Goal: Transaction & Acquisition: Purchase product/service

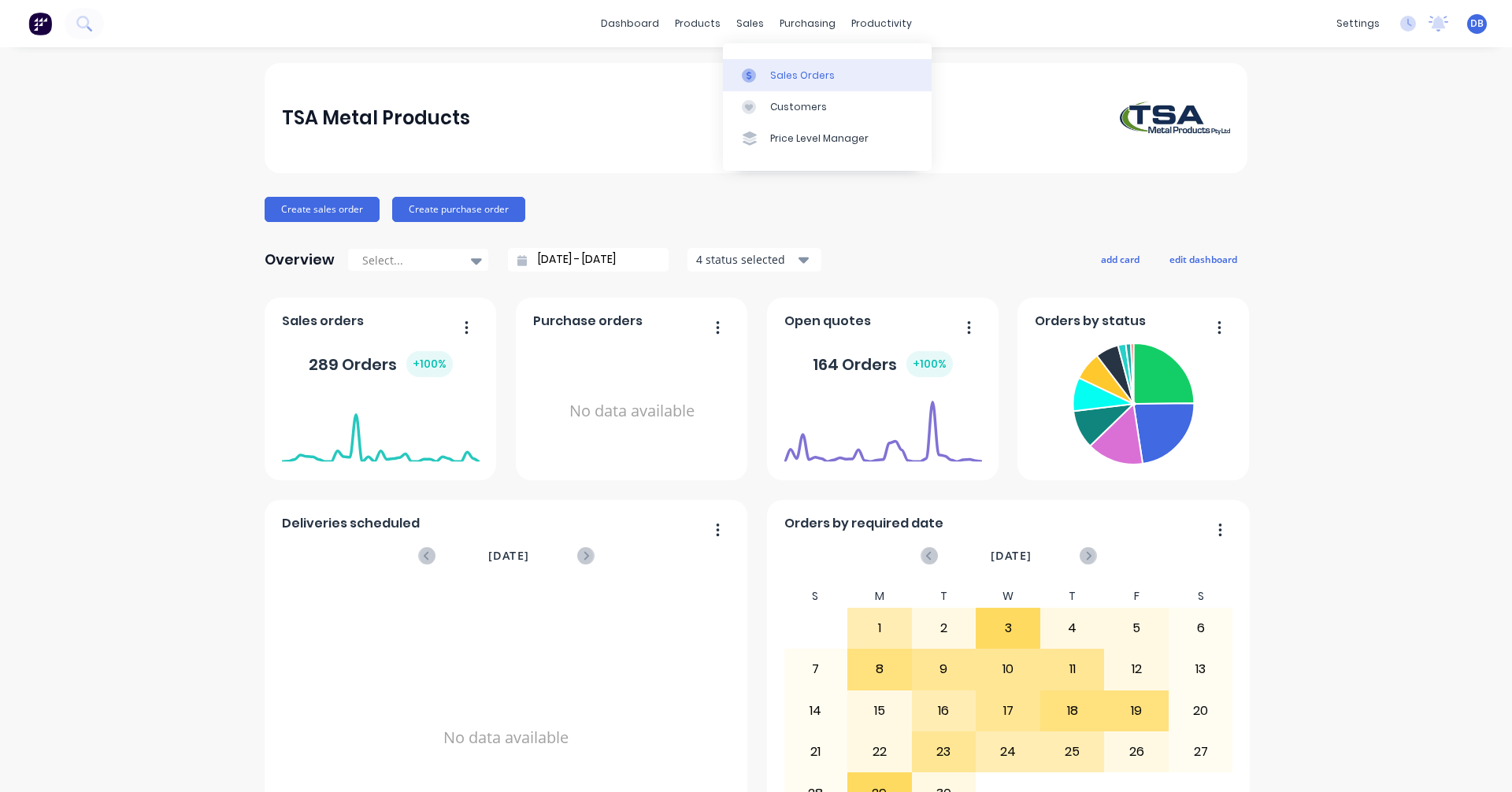
click at [757, 75] on div at bounding box center [753, 75] width 24 height 14
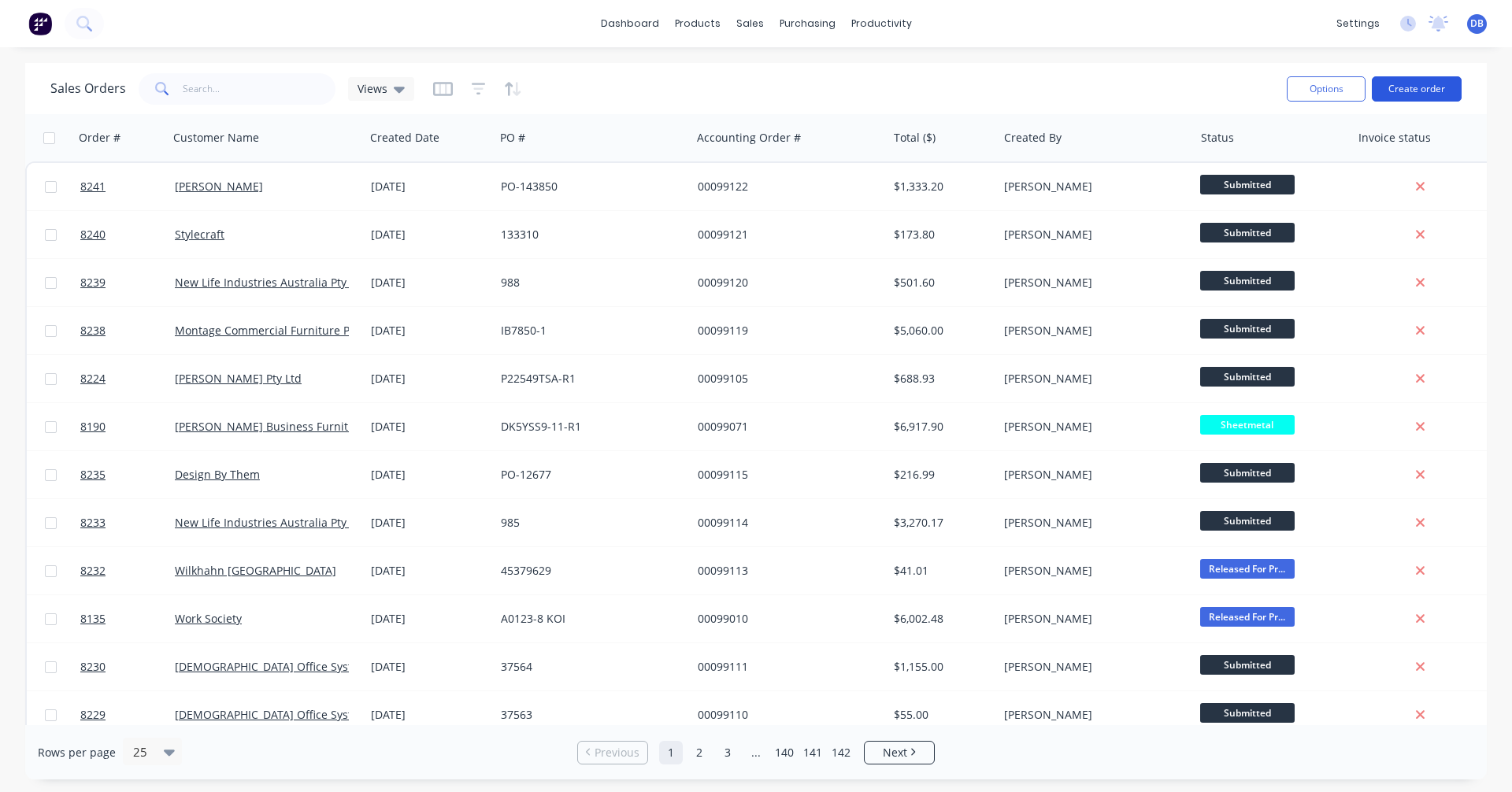
click at [1432, 82] on button "Create order" at bounding box center [1416, 88] width 90 height 25
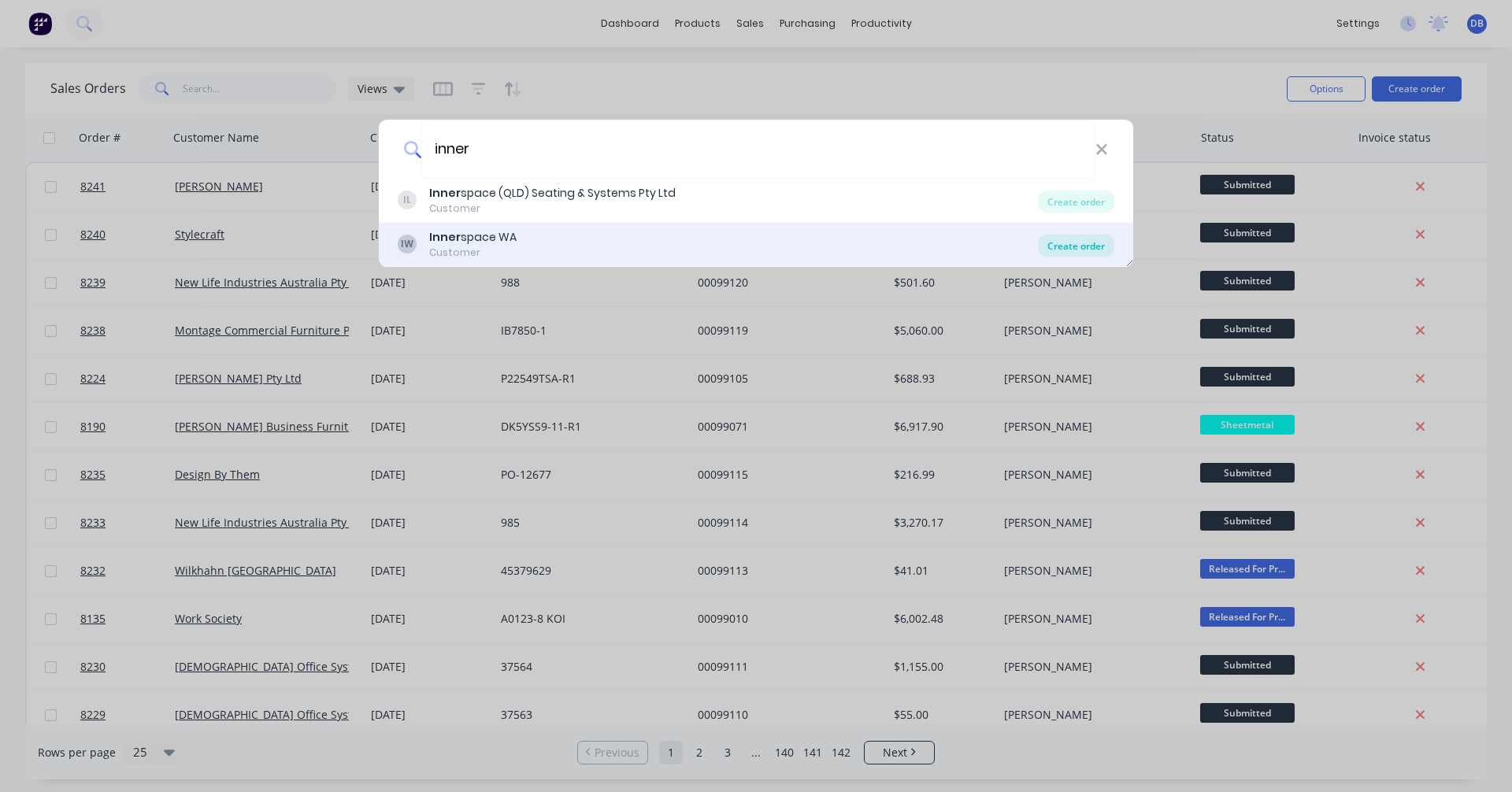
type input "inner"
click at [1095, 244] on div "Create order" at bounding box center [1076, 245] width 76 height 22
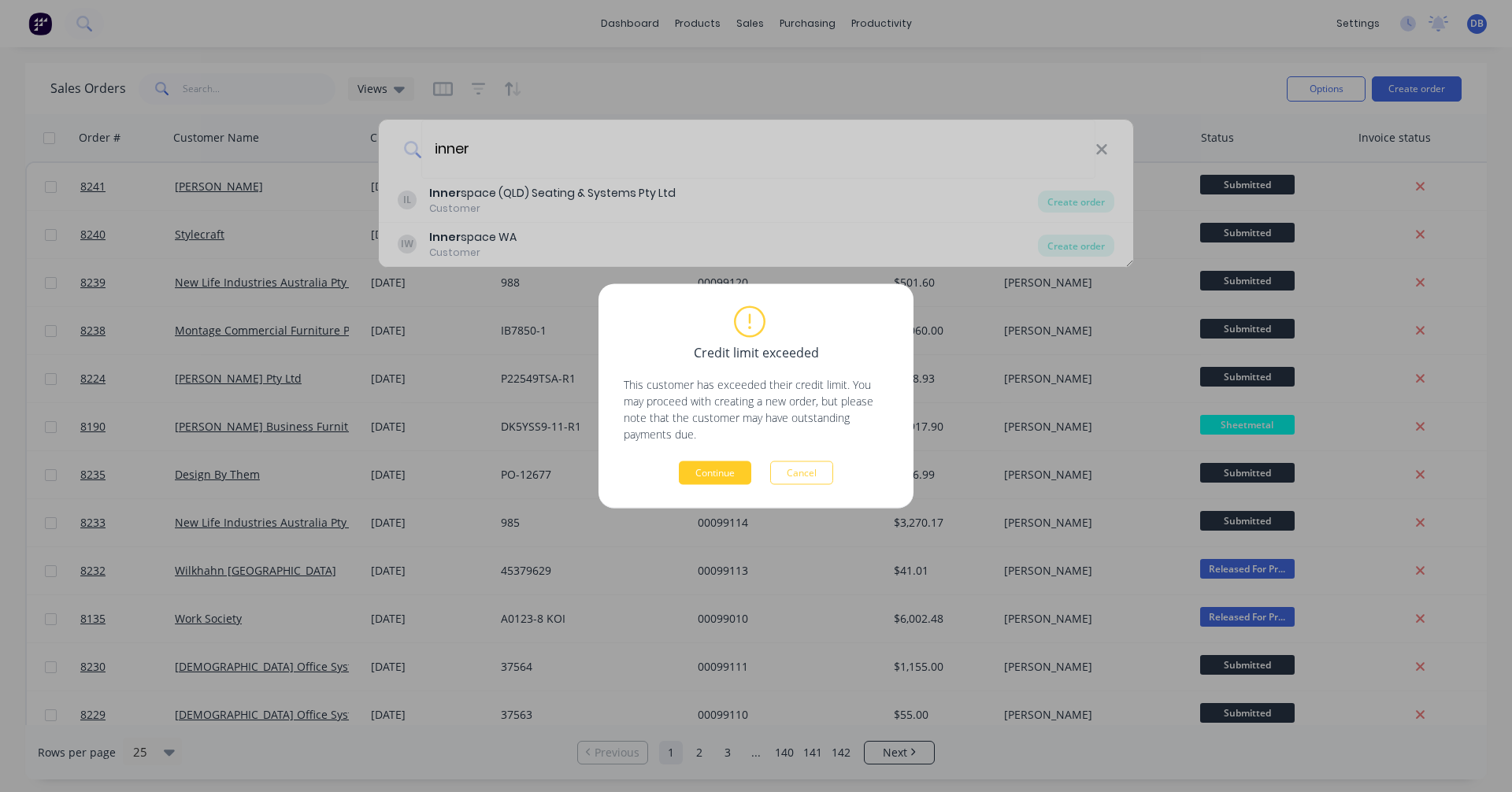
click at [710, 478] on button "Continue" at bounding box center [714, 473] width 72 height 24
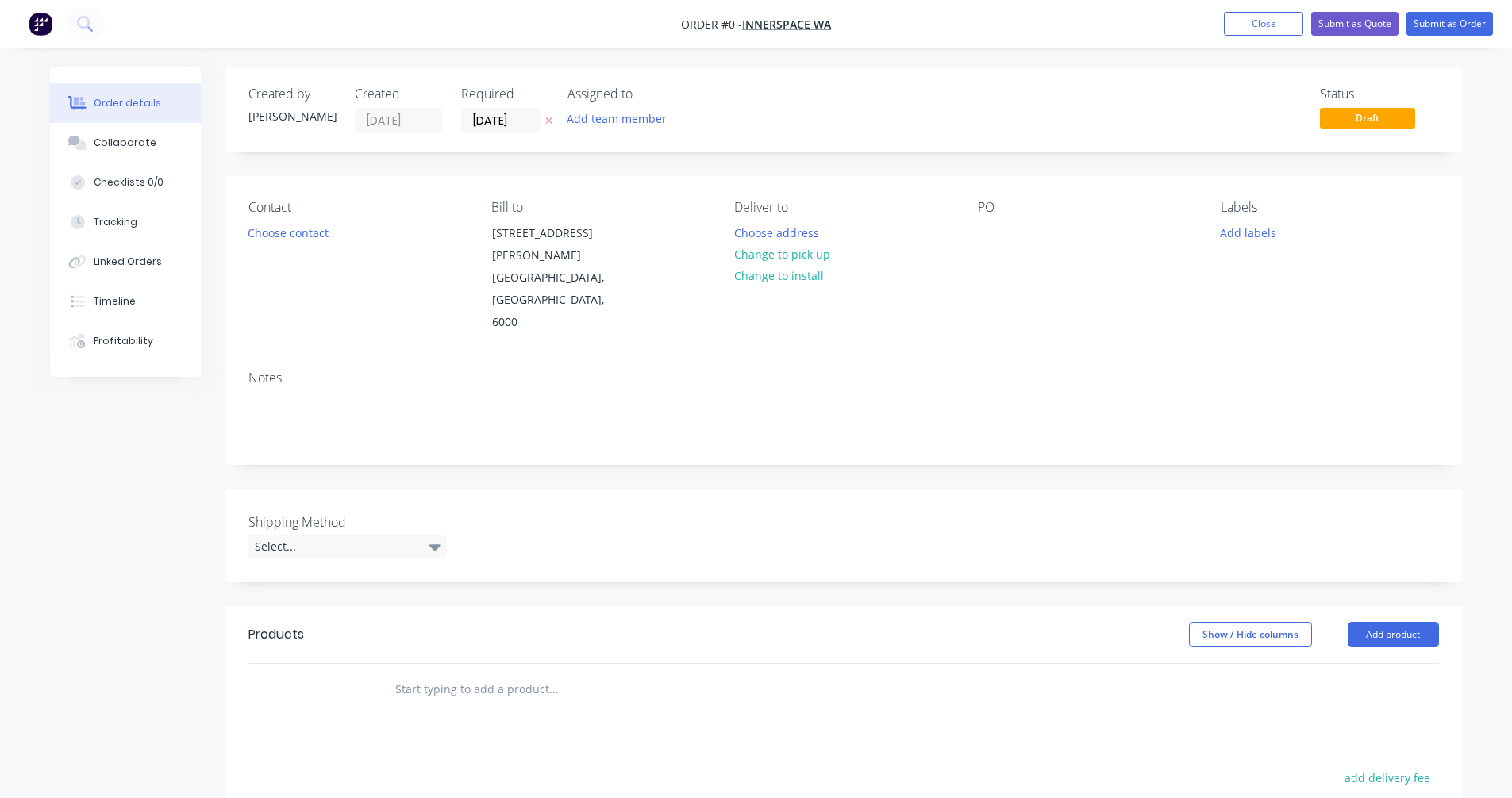
click at [433, 674] on input "text" at bounding box center [553, 689] width 318 height 32
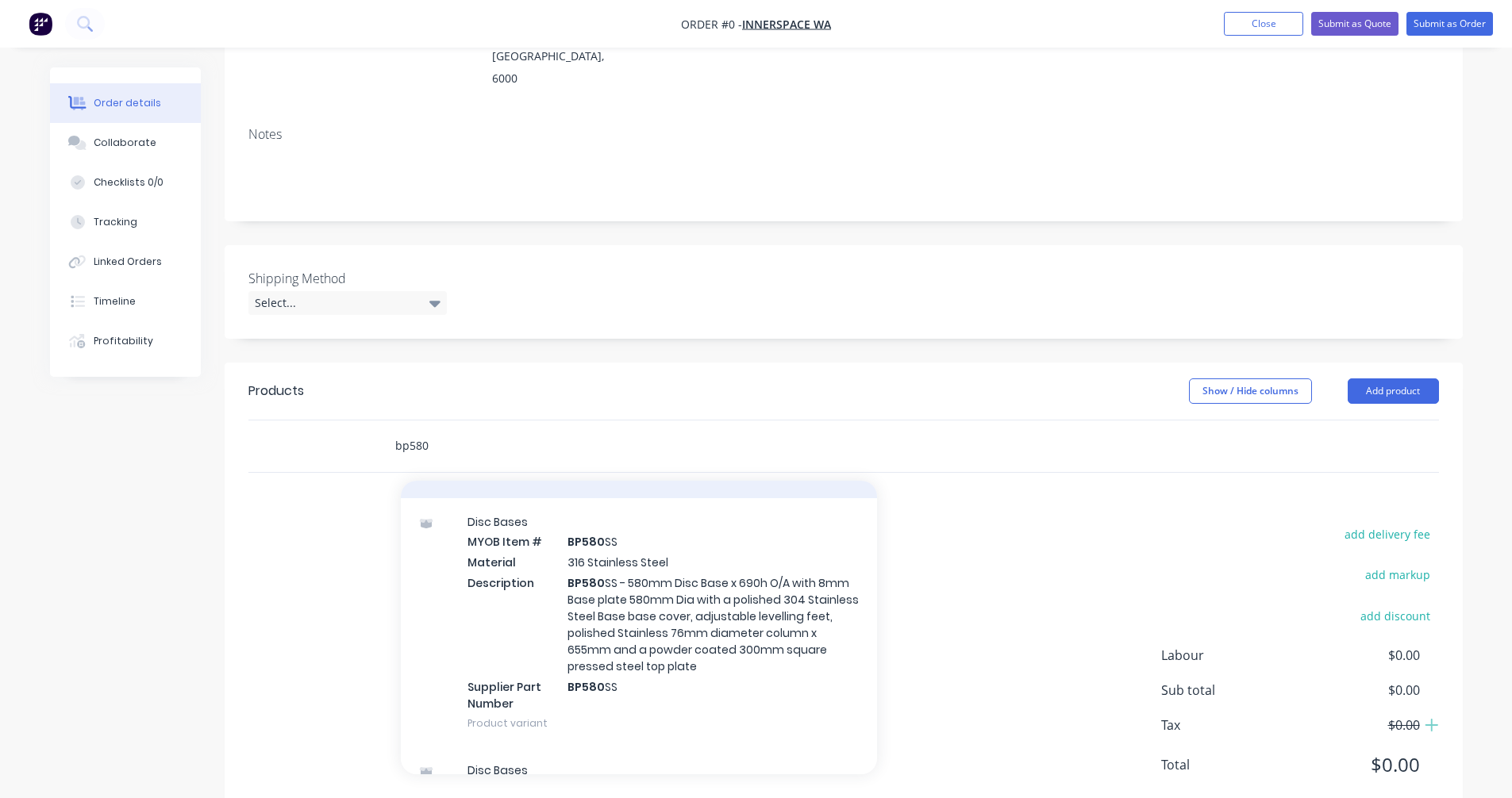
scroll to position [555, 0]
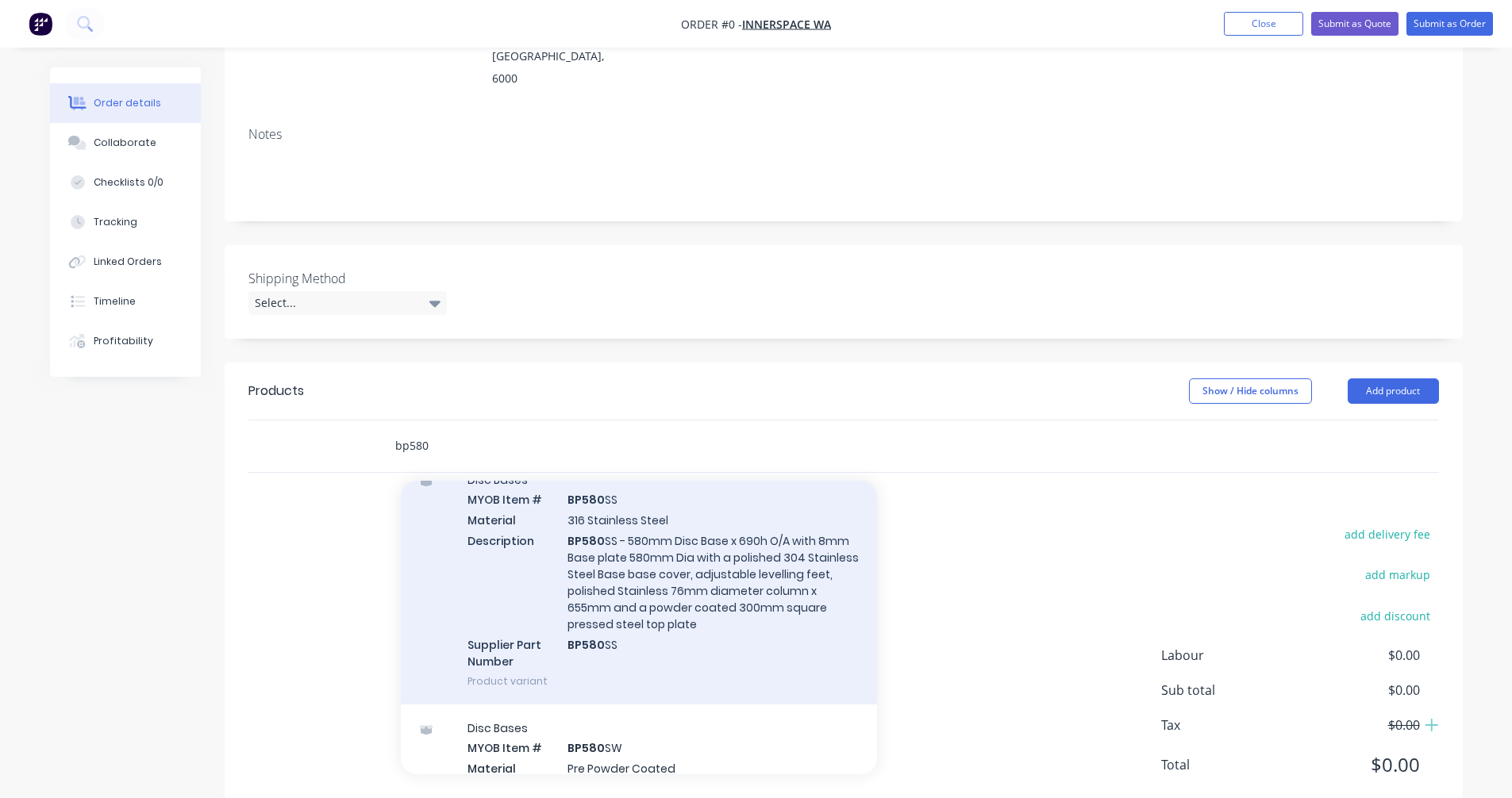
type input "bp580"
click at [644, 528] on div "Disc Bases MYOB Item # BP580 SS Material 316 Stainless Steel Description BP580 …" at bounding box center [639, 581] width 476 height 248
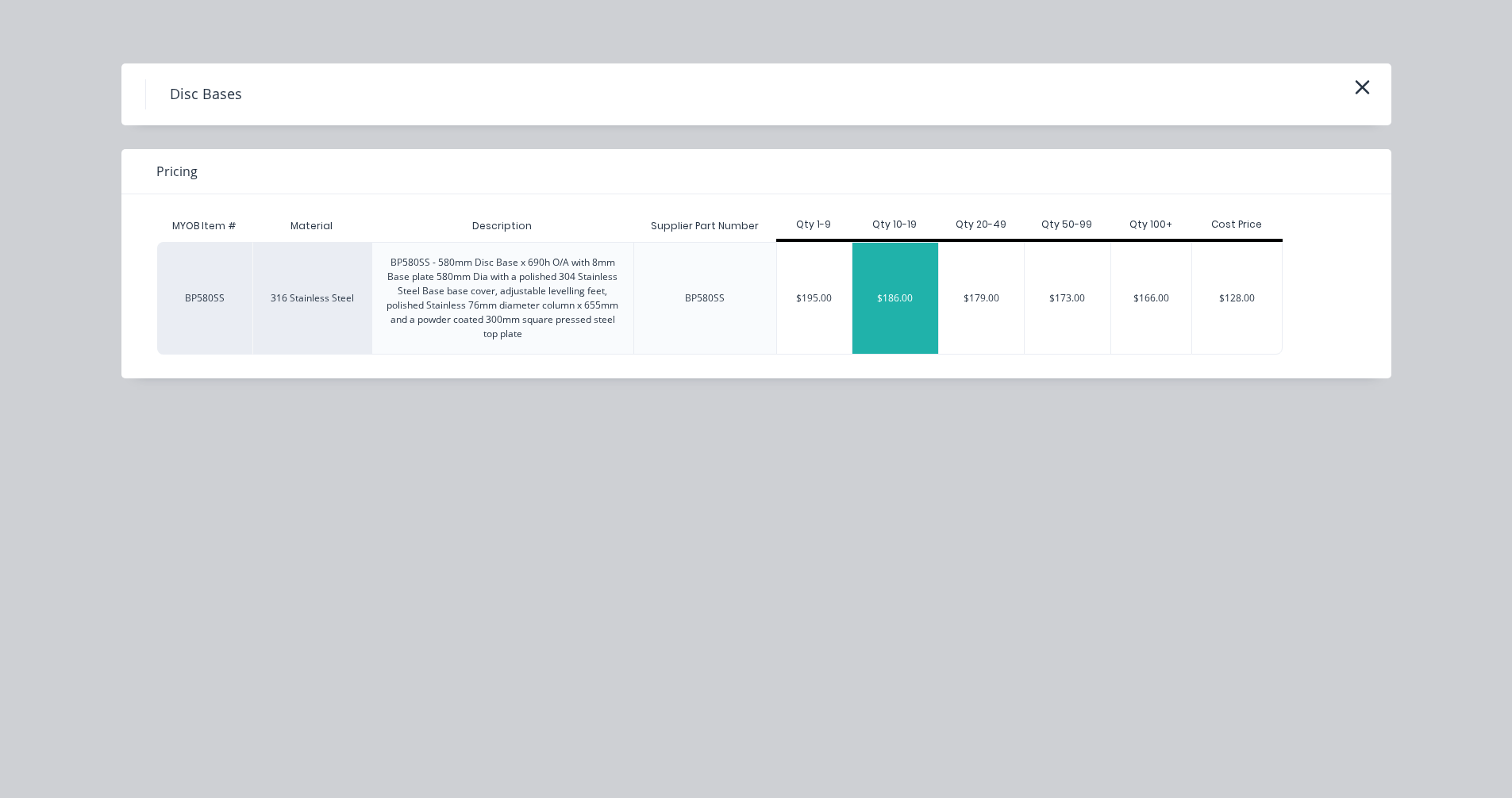
click at [897, 315] on div "$186.00" at bounding box center [895, 298] width 86 height 111
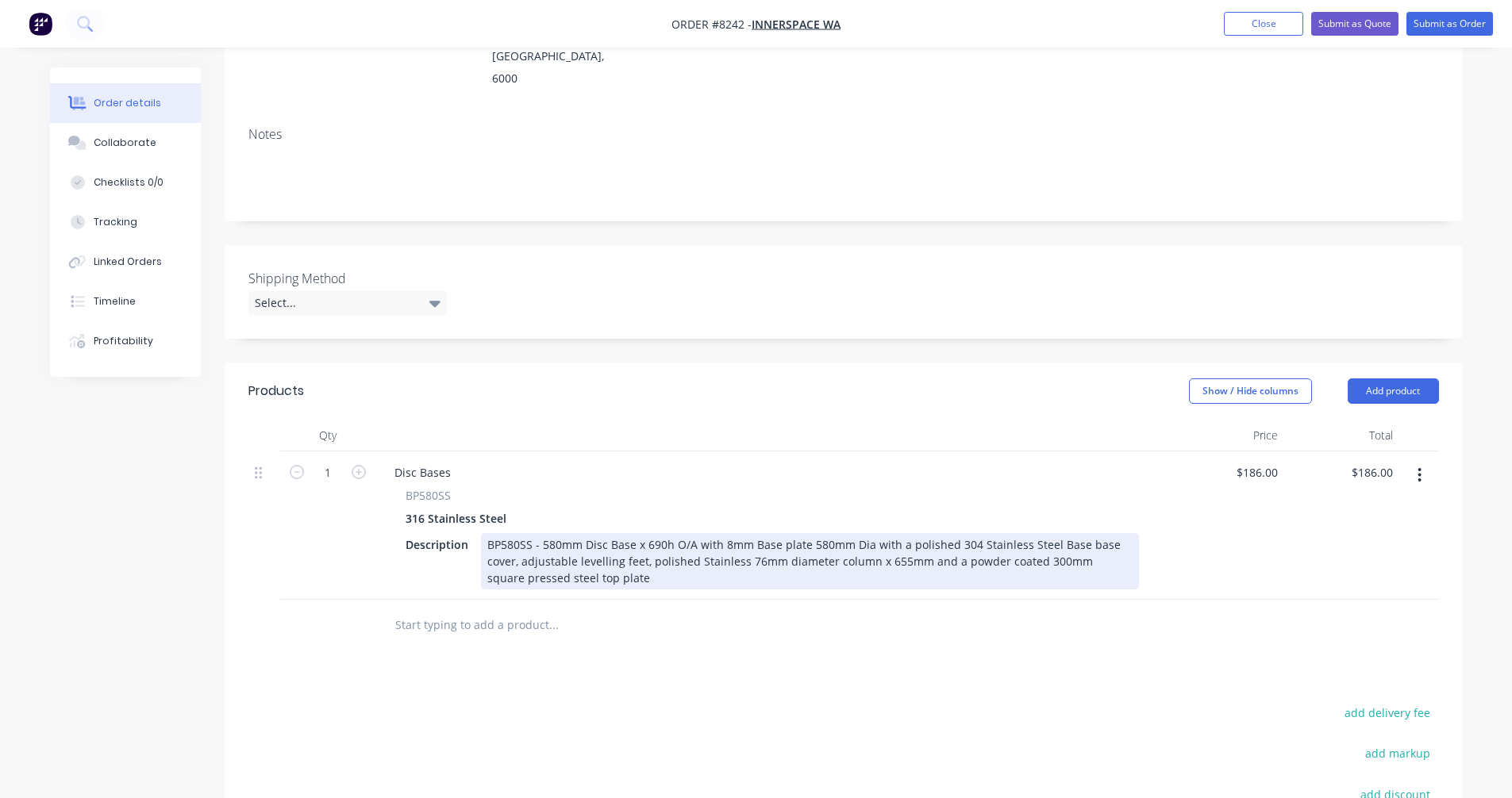
click at [782, 533] on div "BP580SS - 580mm Disc Base x 690h O/A with 8mm Base plate 580mm Dia with a polis…" at bounding box center [810, 561] width 658 height 56
type input "1"
type input "$238.30"
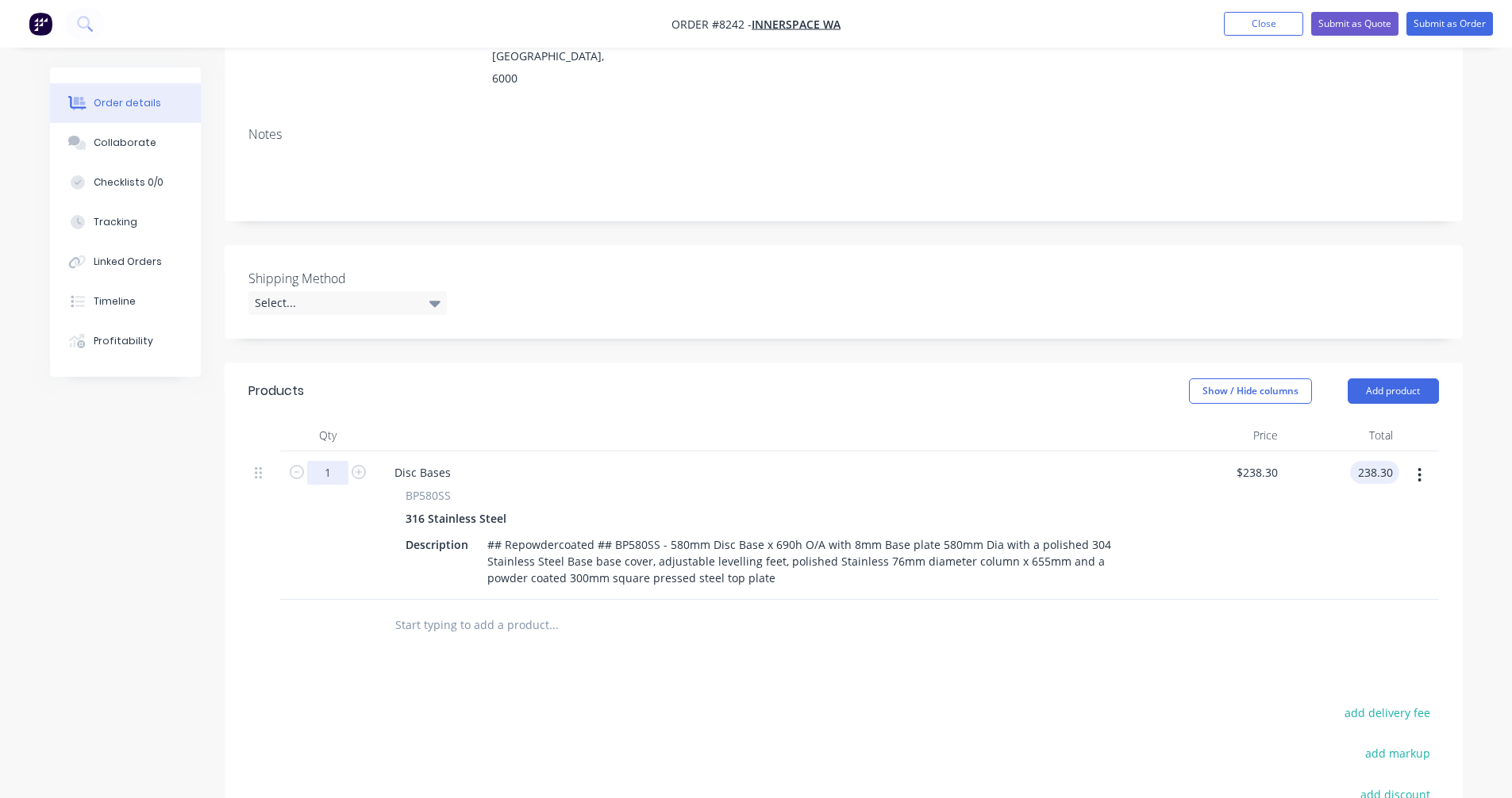
type input "$238.30"
click at [336, 461] on input "1" at bounding box center [328, 472] width 42 height 24
type input "15"
type input "$3,574.50"
click at [449, 609] on input "text" at bounding box center [553, 625] width 318 height 32
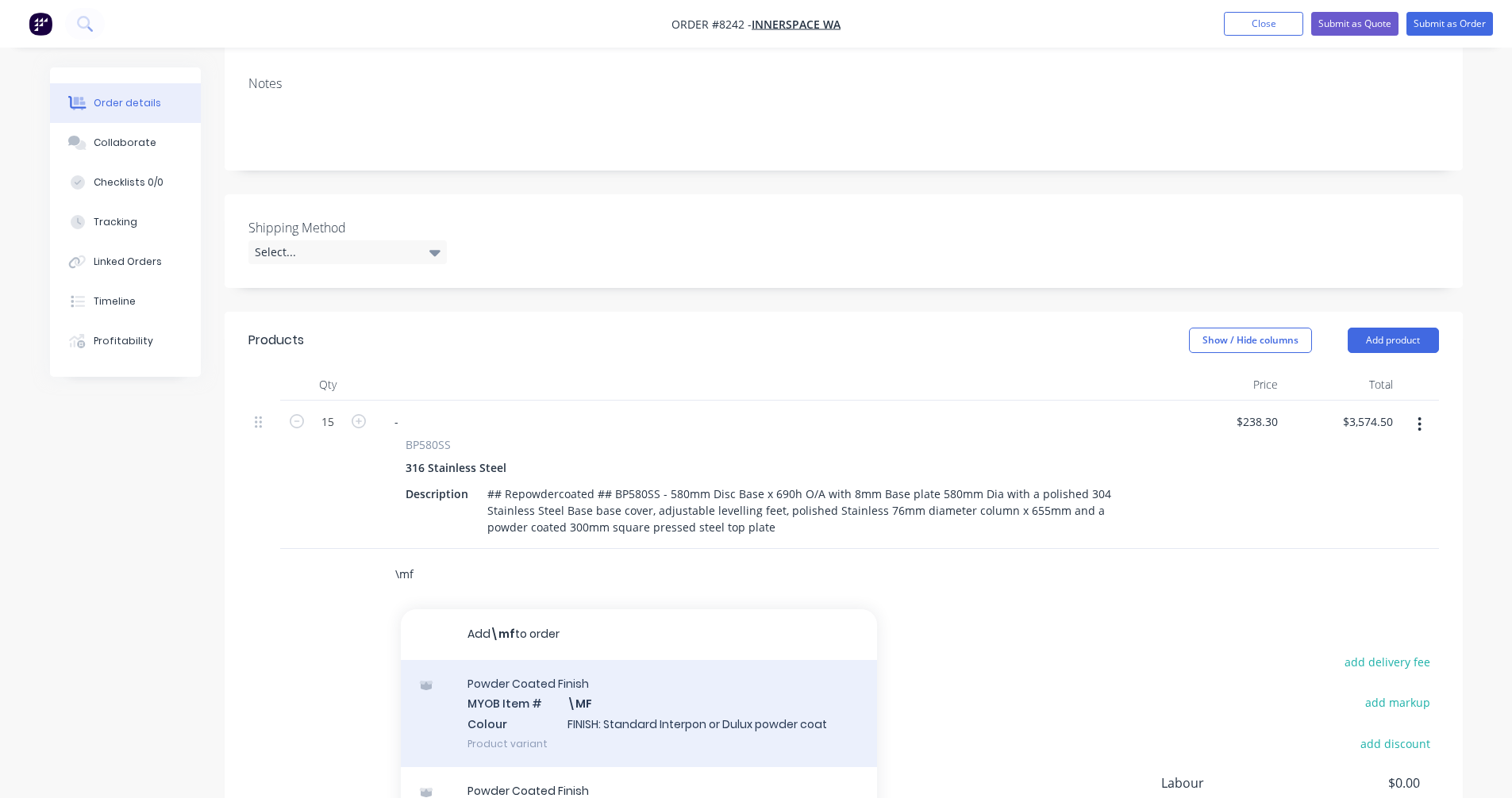
scroll to position [323, 0]
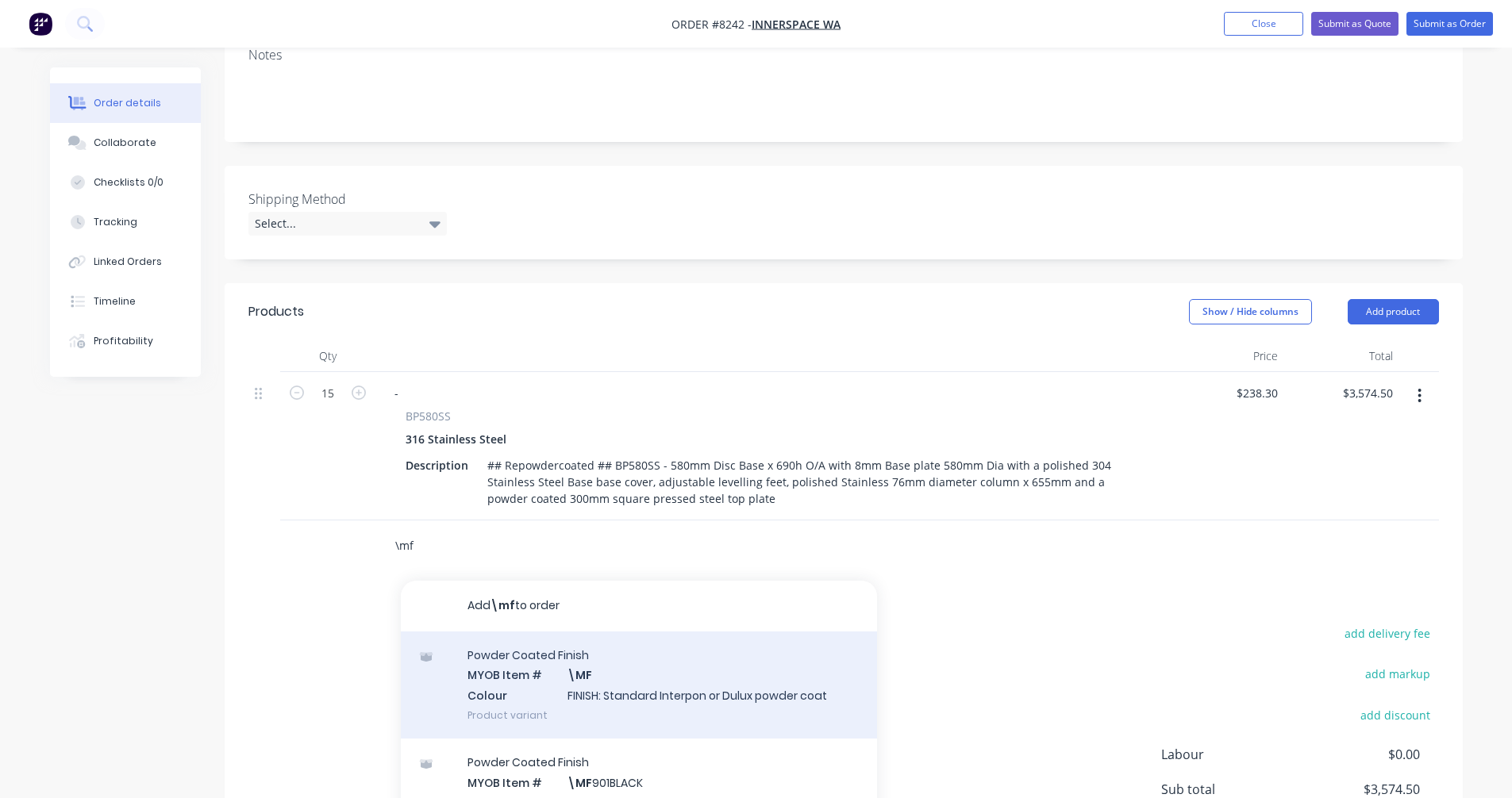
type input "\mf"
click at [656, 652] on div "Powder Coated Finish MYOB Item # \MF Colour FINISH: Standard Interpon or Dulux …" at bounding box center [639, 684] width 476 height 107
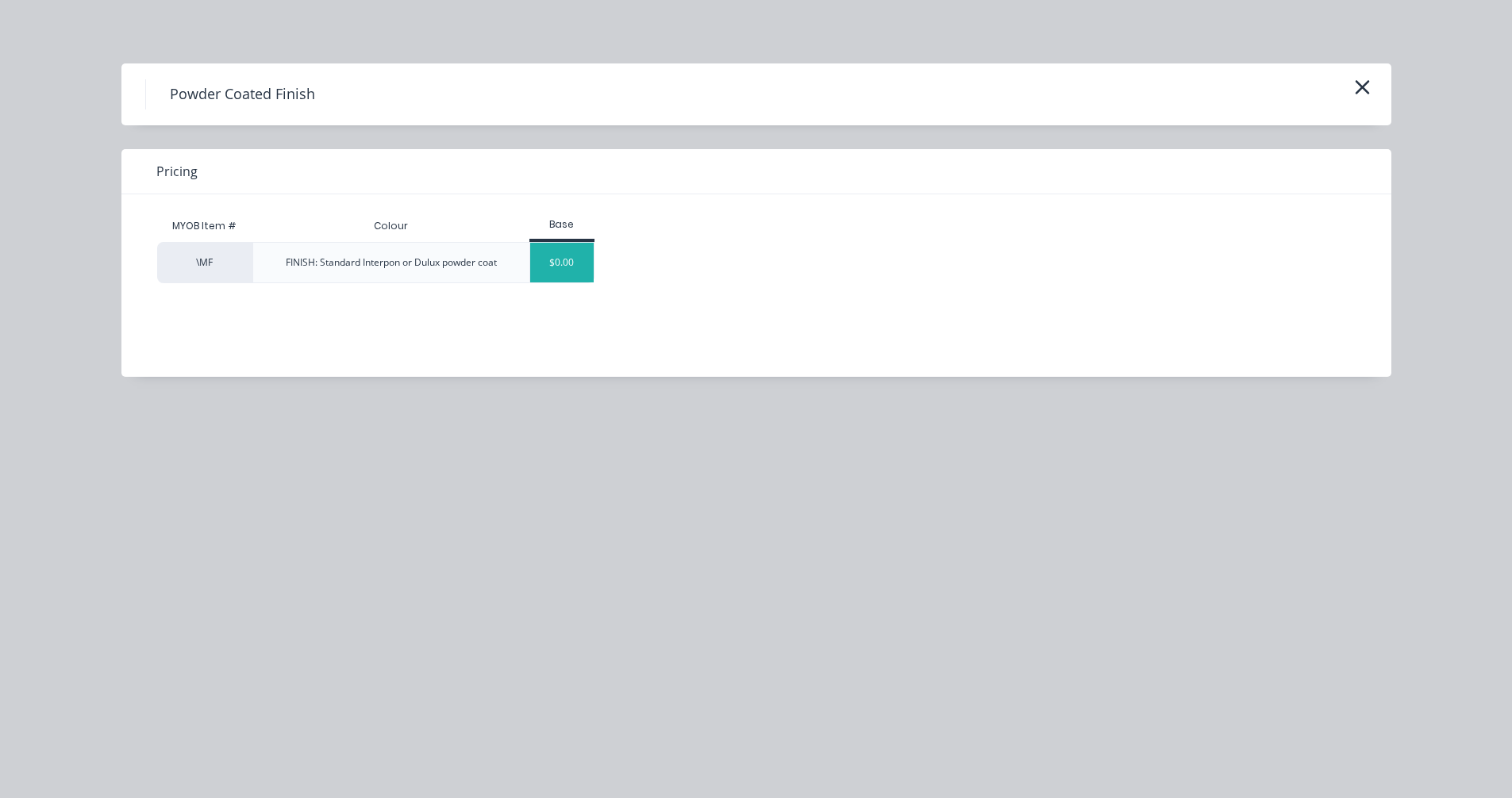
click at [554, 263] on div "$0.00" at bounding box center [562, 262] width 65 height 40
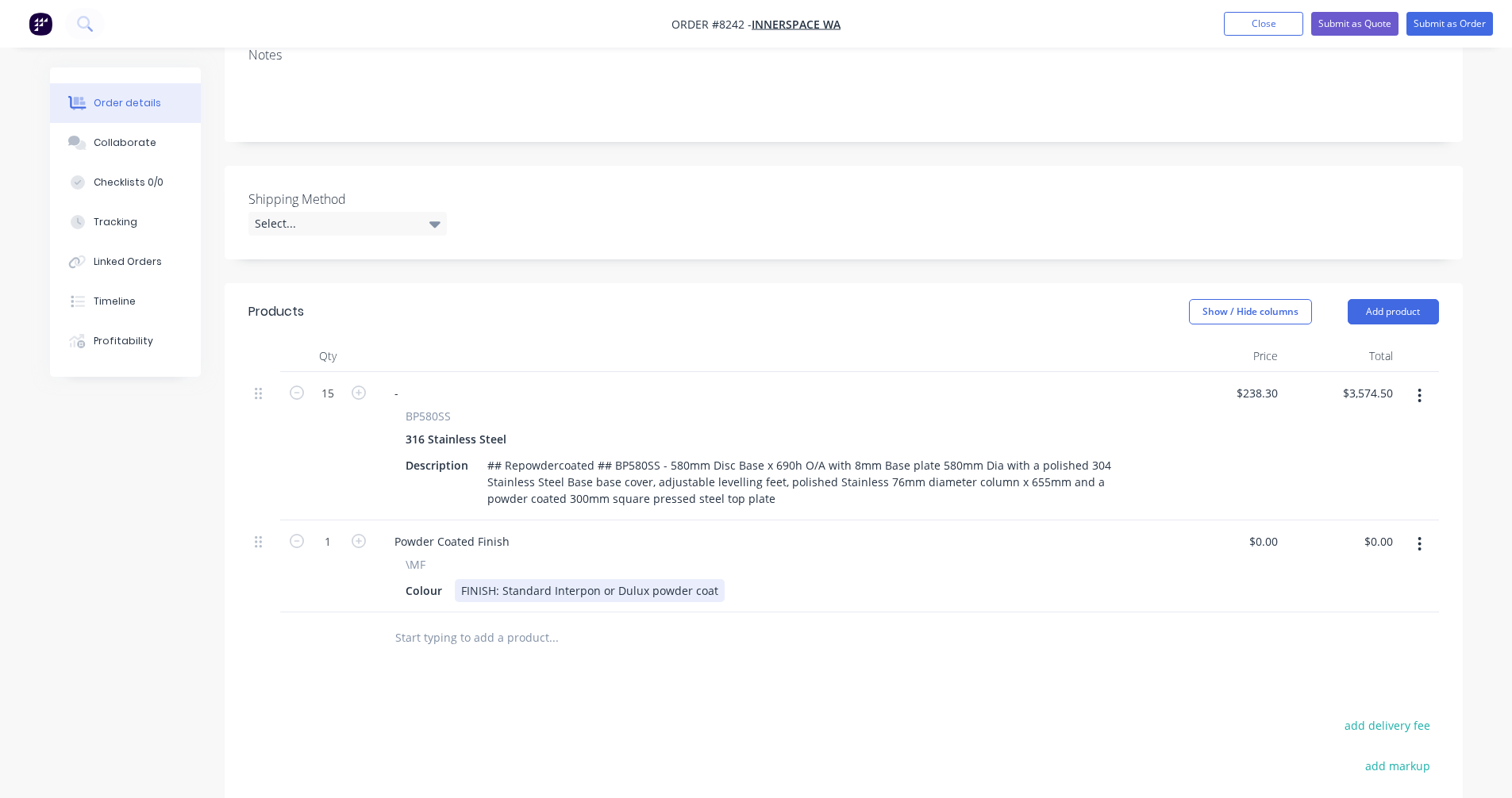
click at [682, 579] on div "FINISH: Standard Interpon or Dulux powder coat" at bounding box center [590, 591] width 270 height 23
drag, startPoint x: 711, startPoint y: 543, endPoint x: 501, endPoint y: 545, distance: 210.0
click at [501, 579] on div "FINISH: Standard Interpon or Dulux powder coat" at bounding box center [590, 591] width 270 height 23
type input "$0.00"
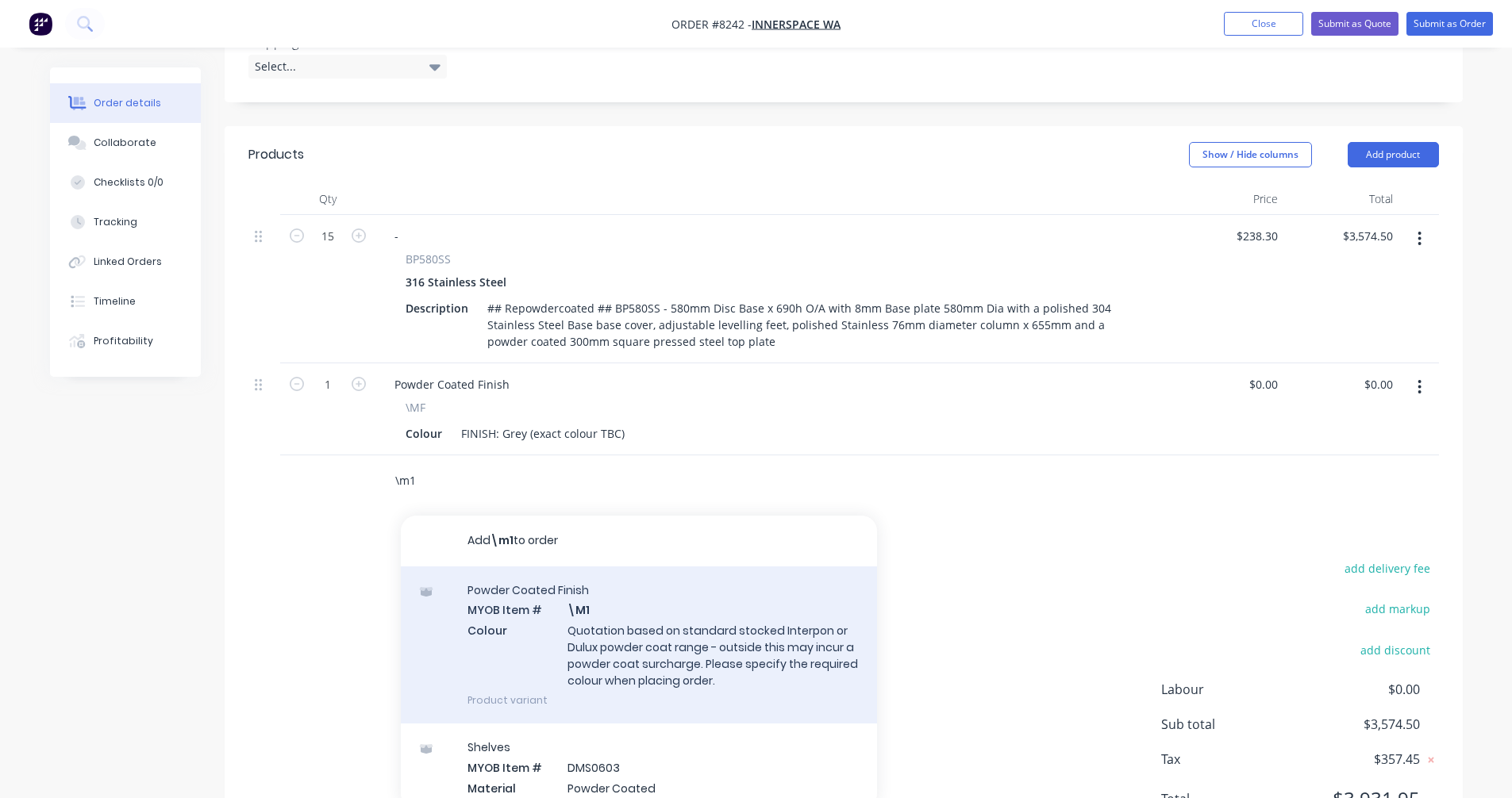
scroll to position [514, 0]
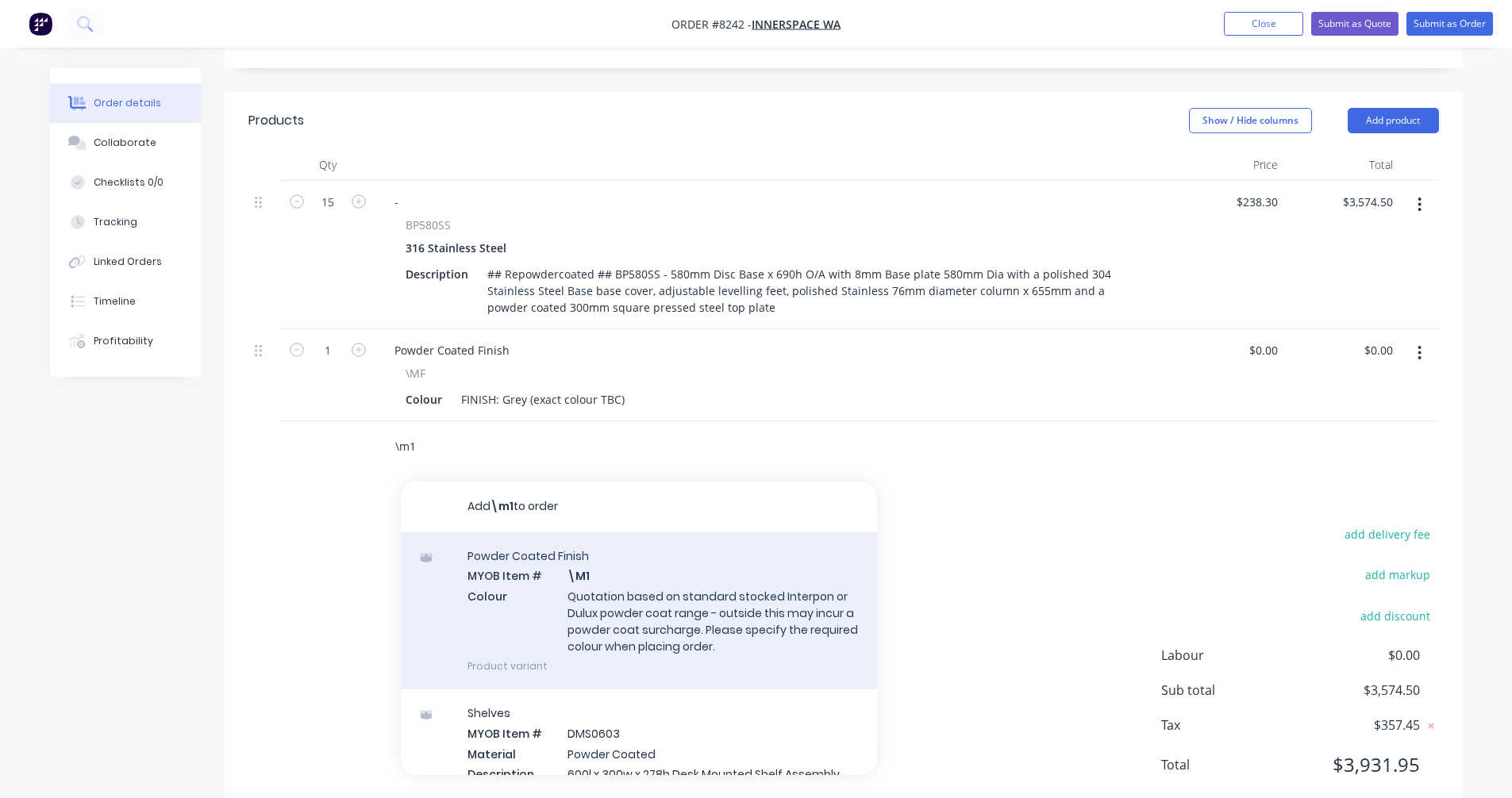
type input "\m1"
click at [672, 553] on div "Powder Coated Finish MYOB Item # \M1 Colour Quotation based on standard stocked…" at bounding box center [639, 611] width 476 height 157
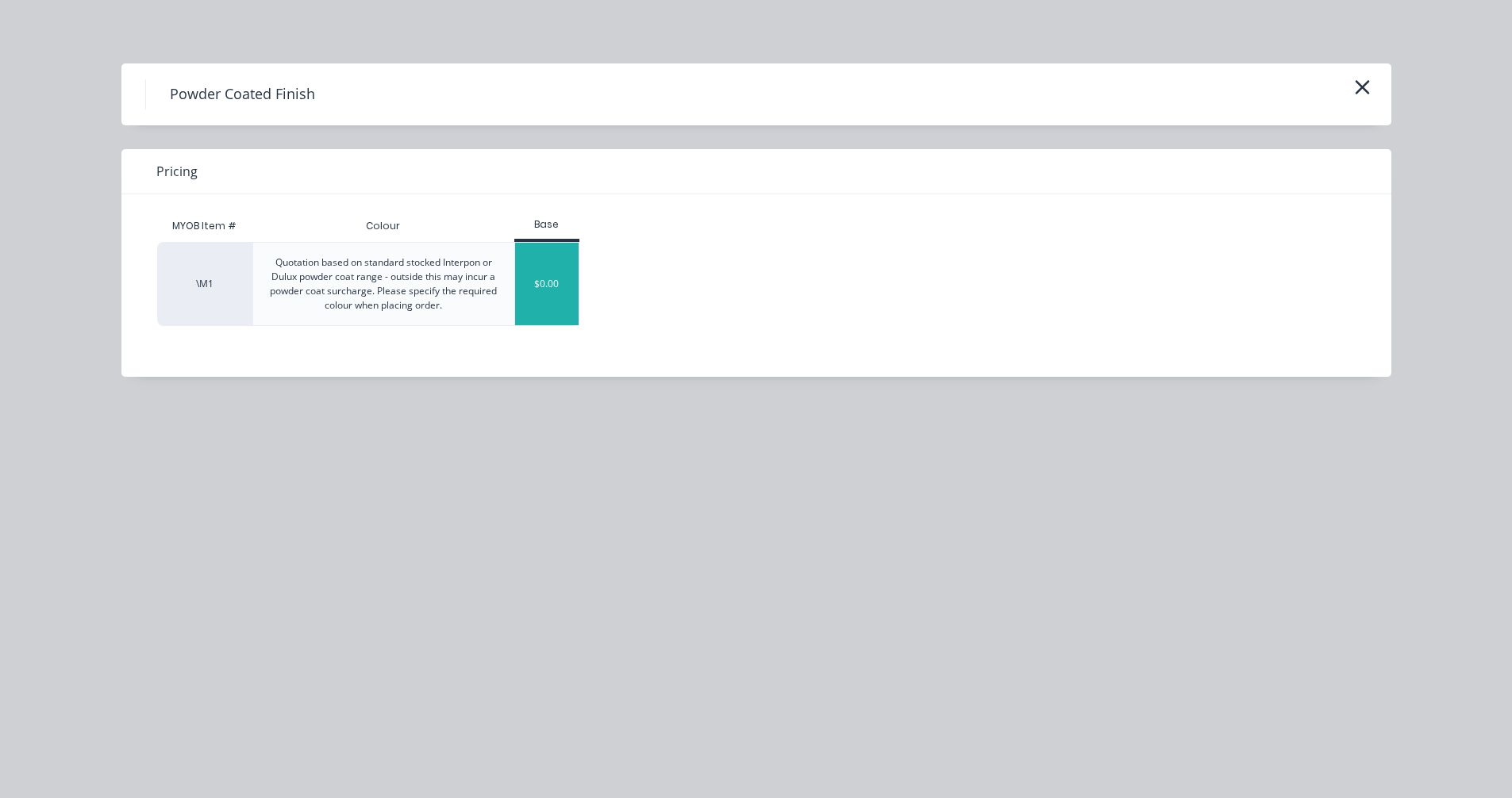
click at [544, 274] on div "$0.00" at bounding box center [547, 283] width 65 height 82
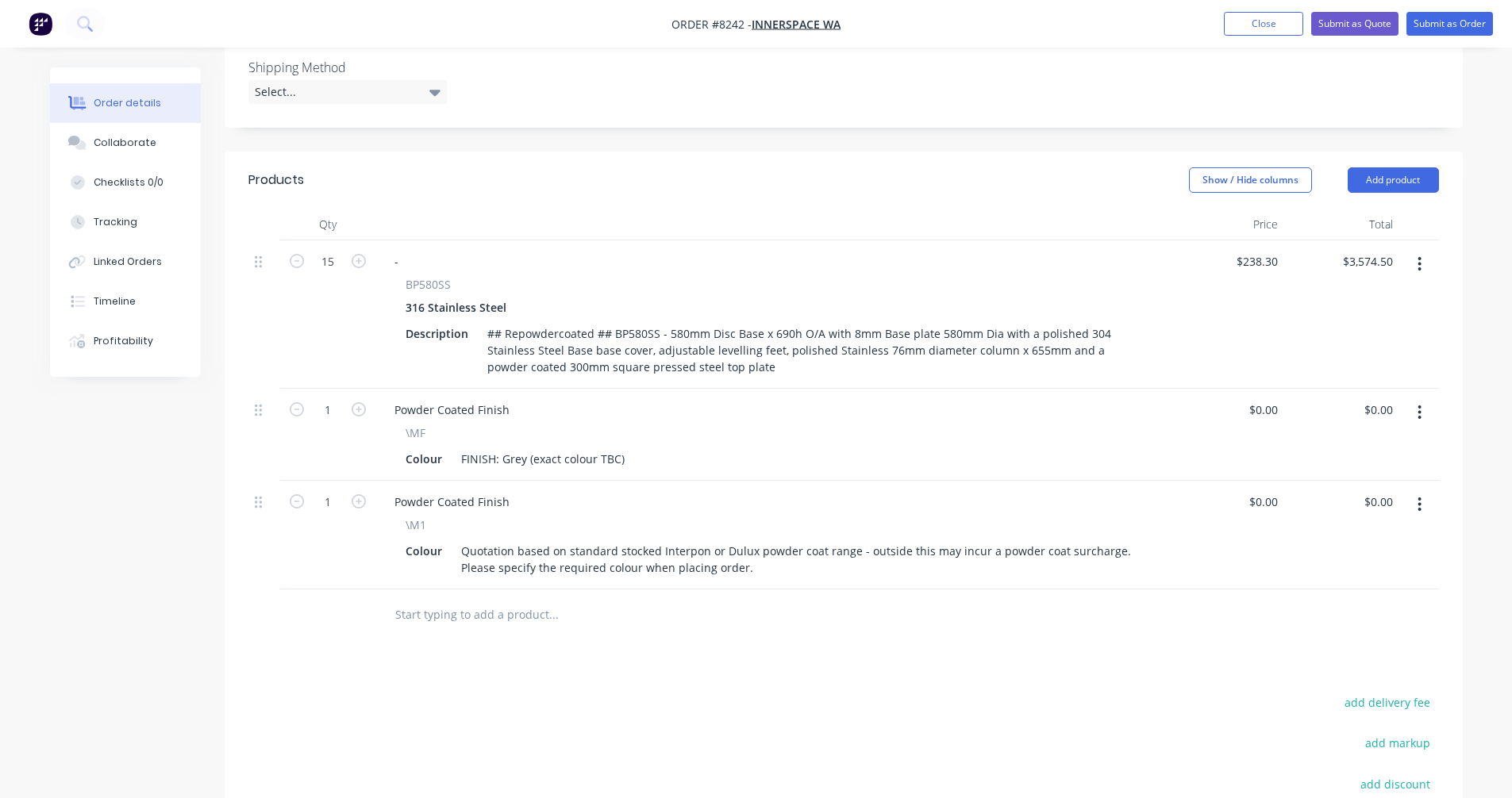
scroll to position [355, 0]
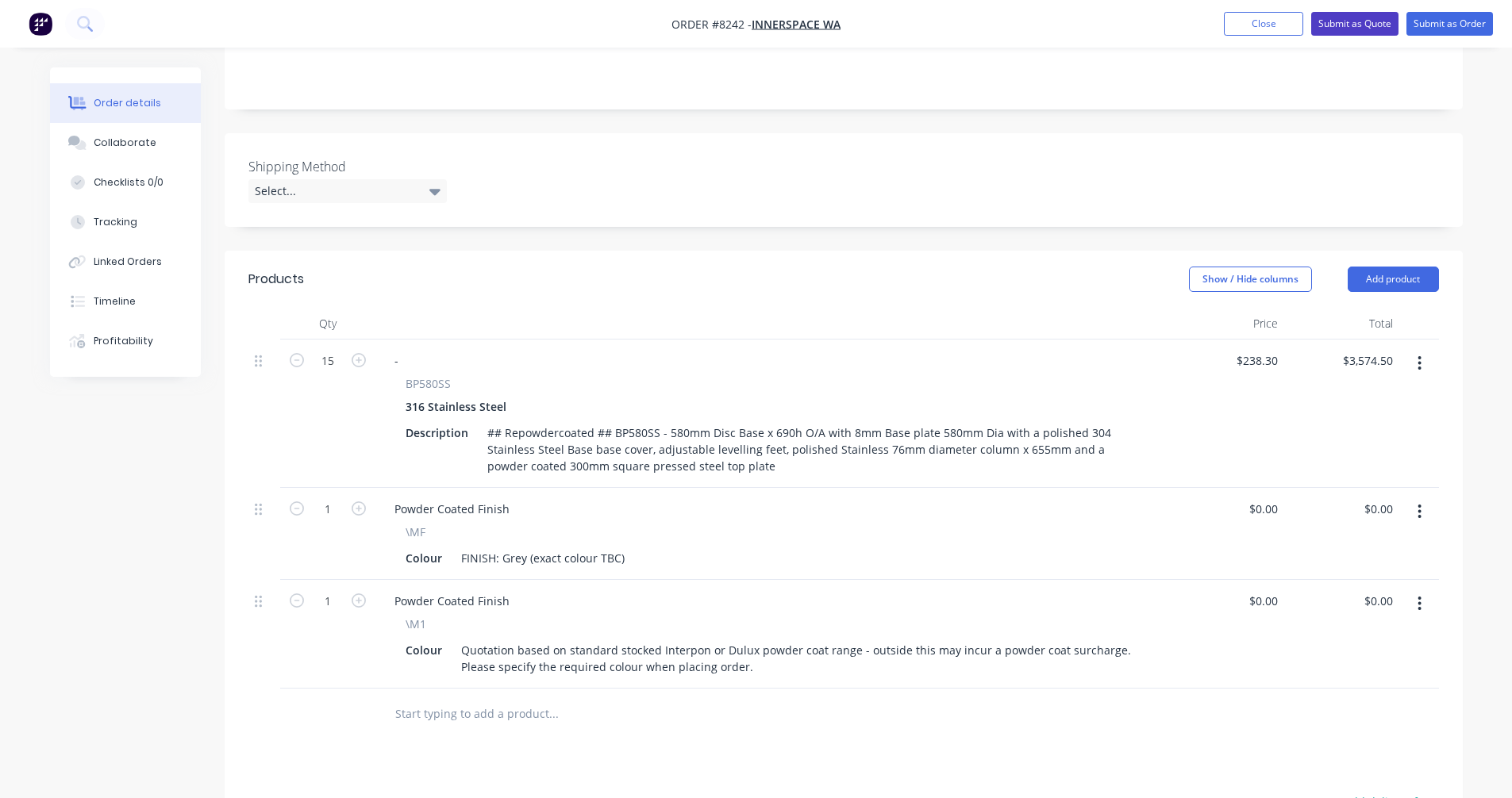
click at [1346, 23] on button "Submit as Quote" at bounding box center [1355, 24] width 87 height 24
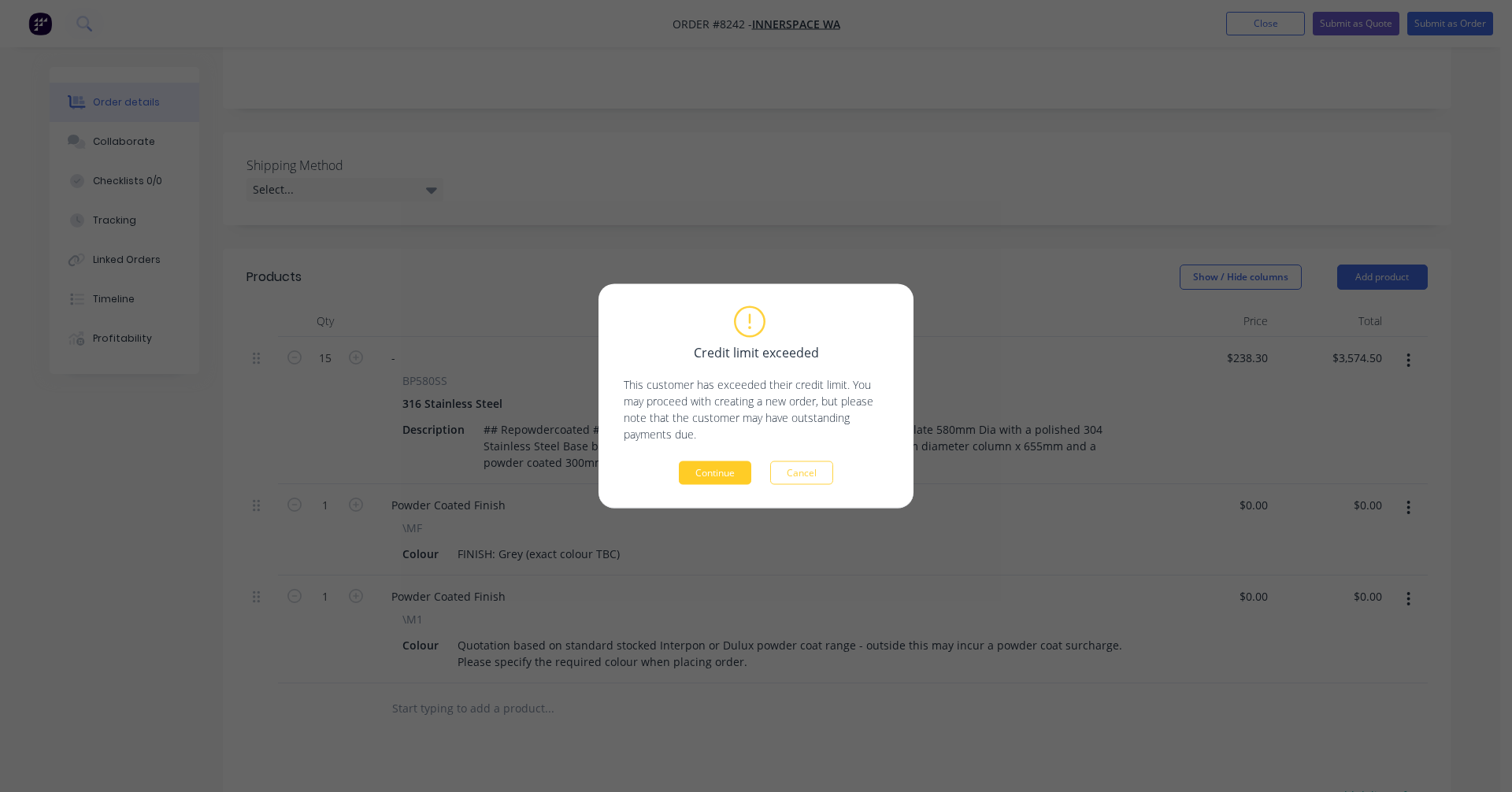
click at [733, 463] on button "Continue" at bounding box center [714, 473] width 72 height 24
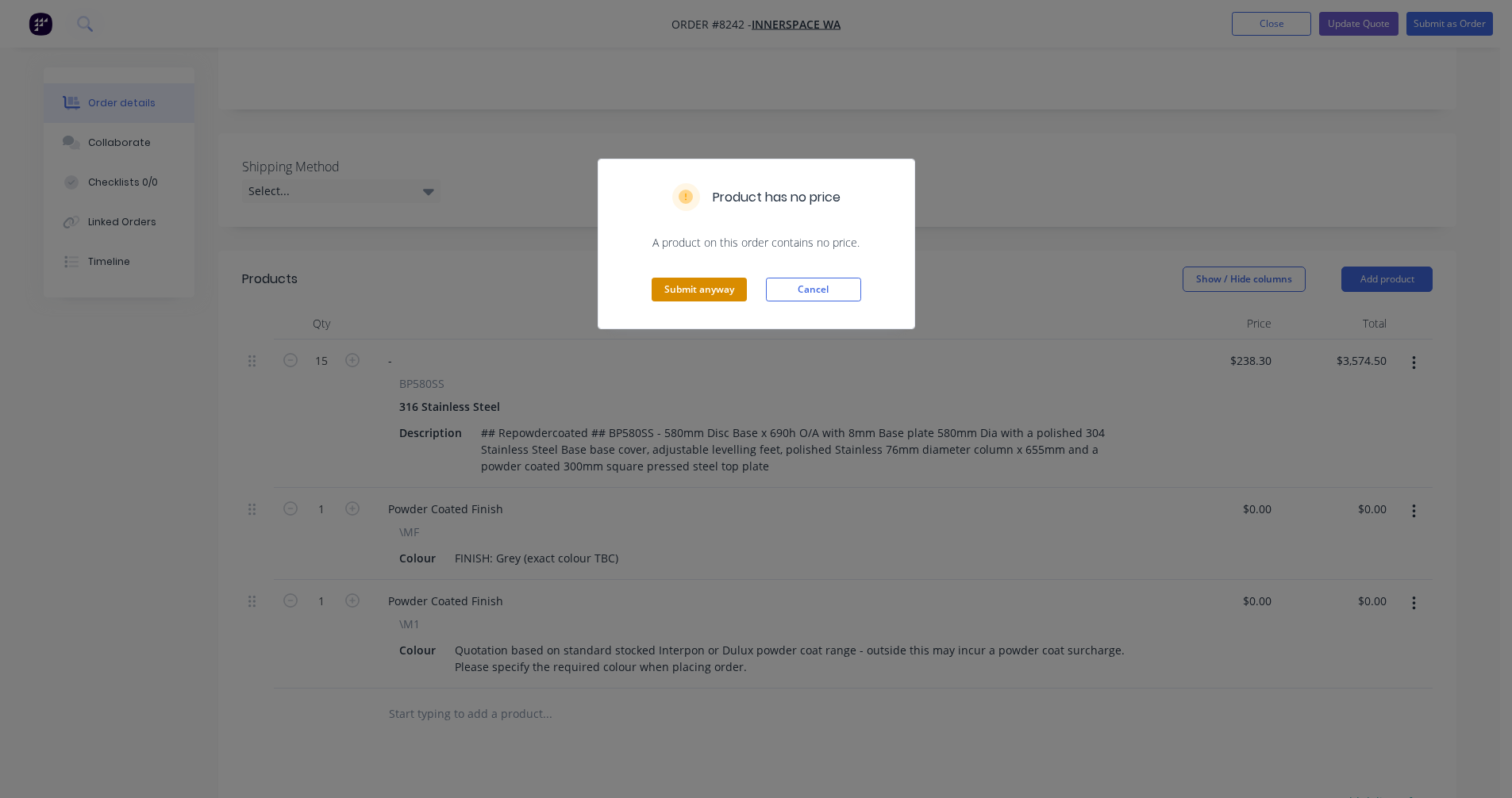
click at [700, 288] on button "Submit anyway" at bounding box center [699, 289] width 96 height 24
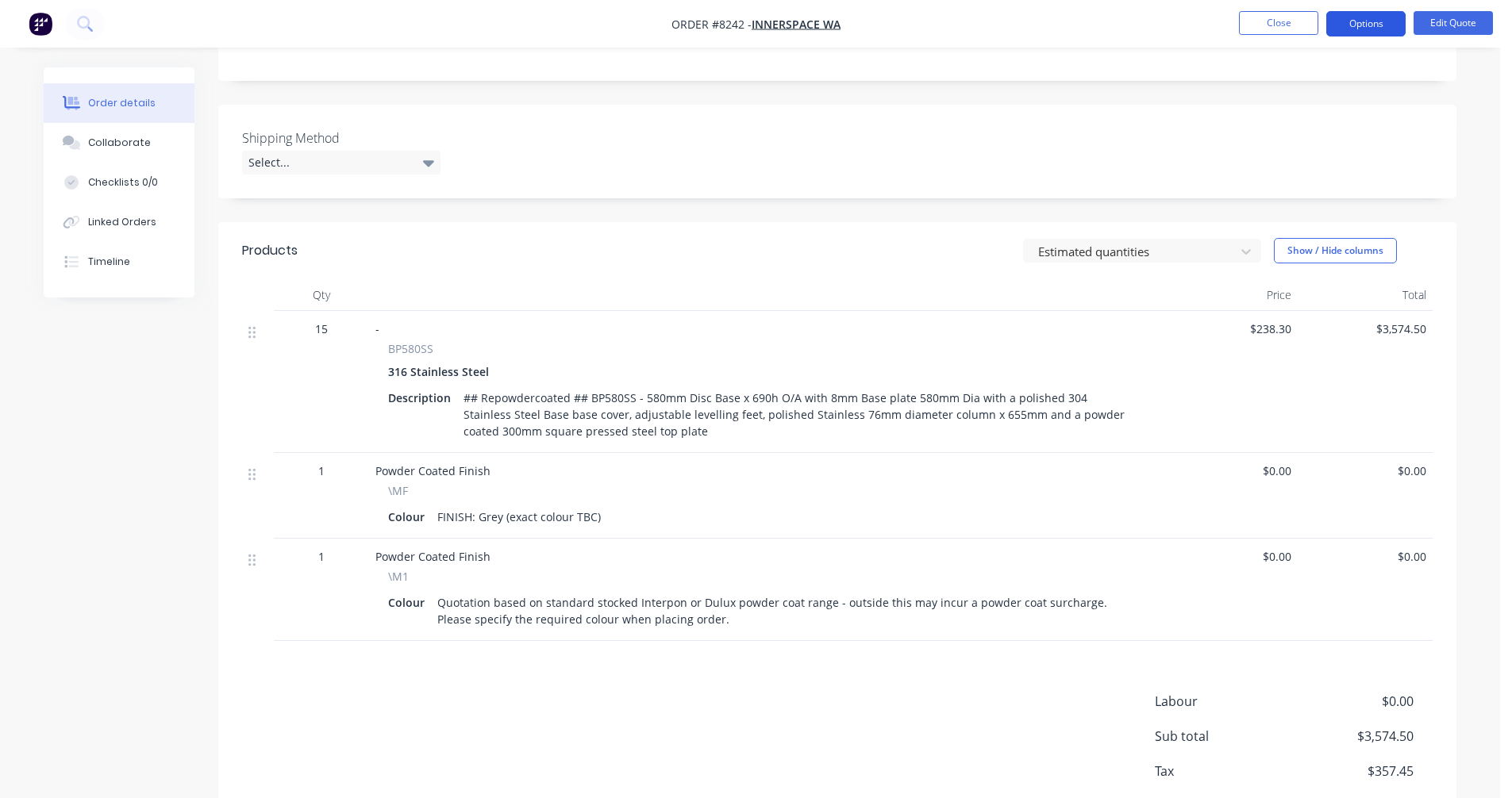
click at [1367, 24] on button "Options" at bounding box center [1366, 24] width 79 height 25
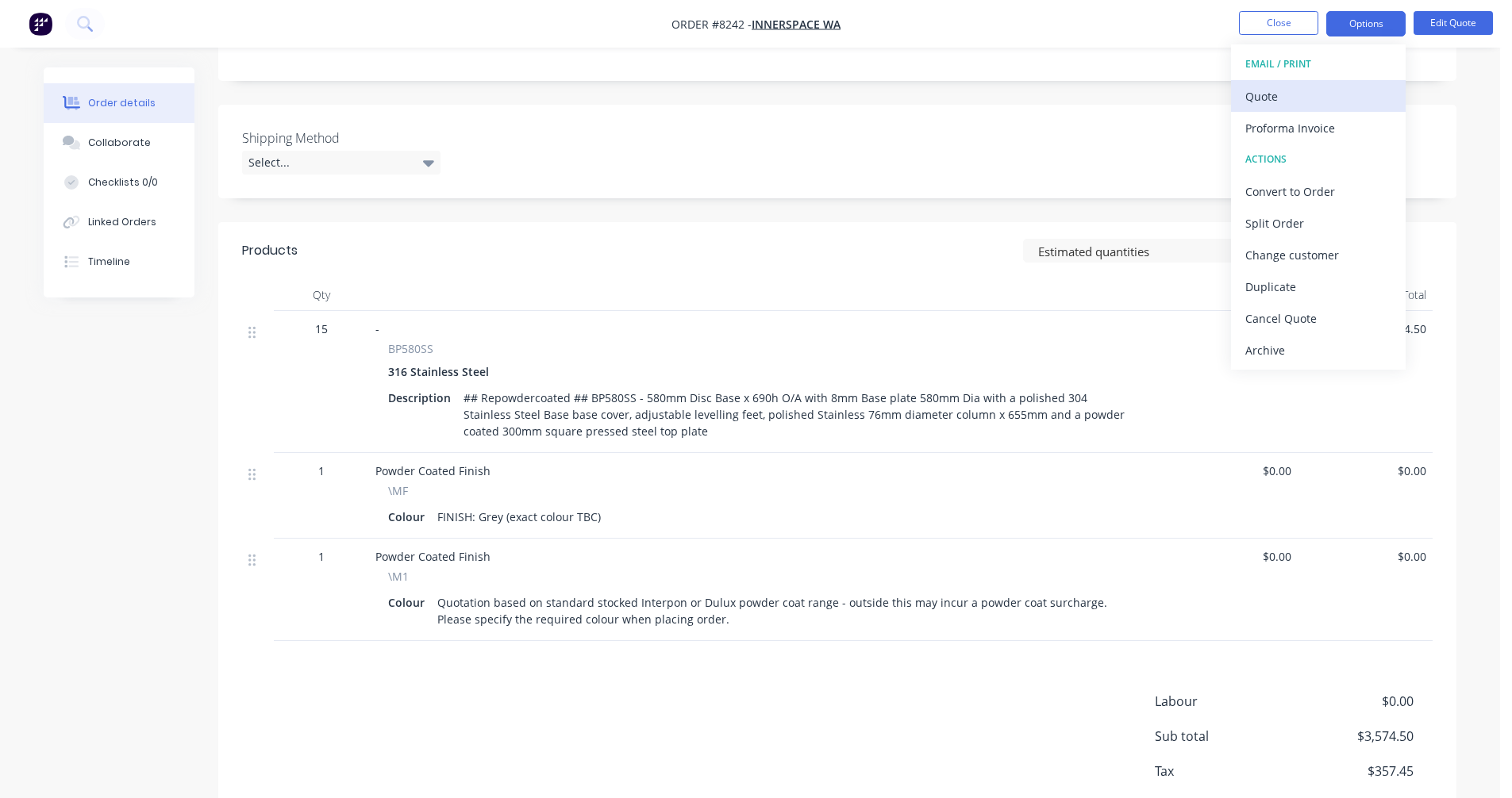
click at [1262, 105] on div "Quote" at bounding box center [1318, 96] width 146 height 23
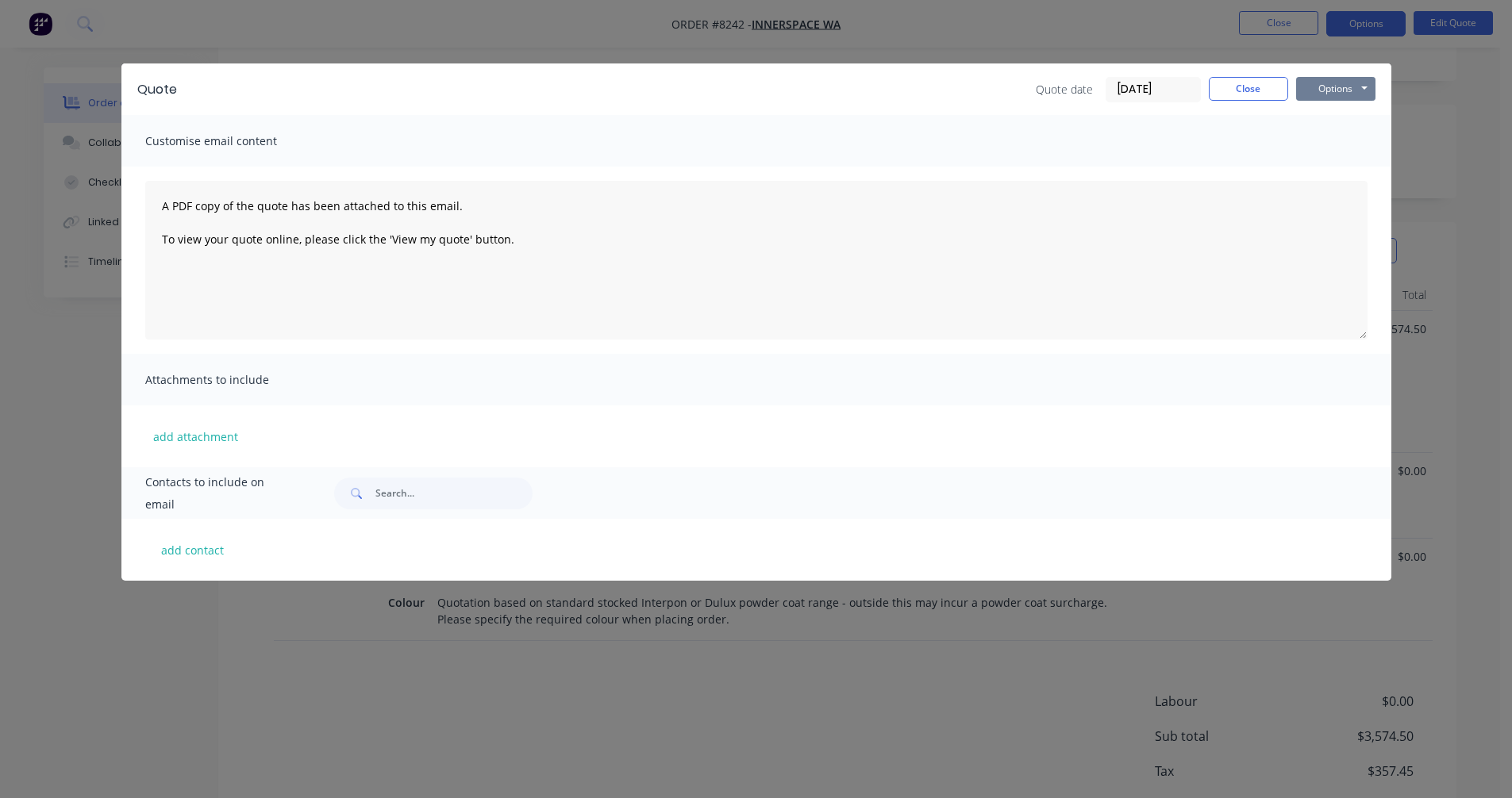
click at [1334, 93] on button "Options" at bounding box center [1335, 88] width 79 height 24
click at [1344, 122] on button "Preview" at bounding box center [1347, 117] width 101 height 26
